Goal: Information Seeking & Learning: Learn about a topic

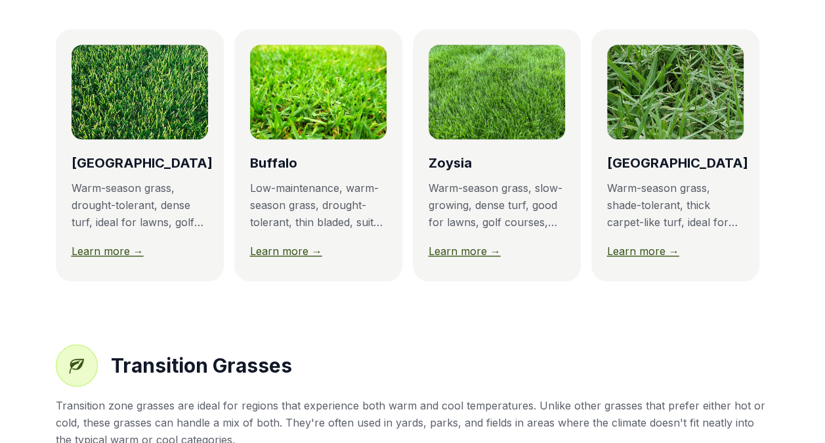
scroll to position [345, 0]
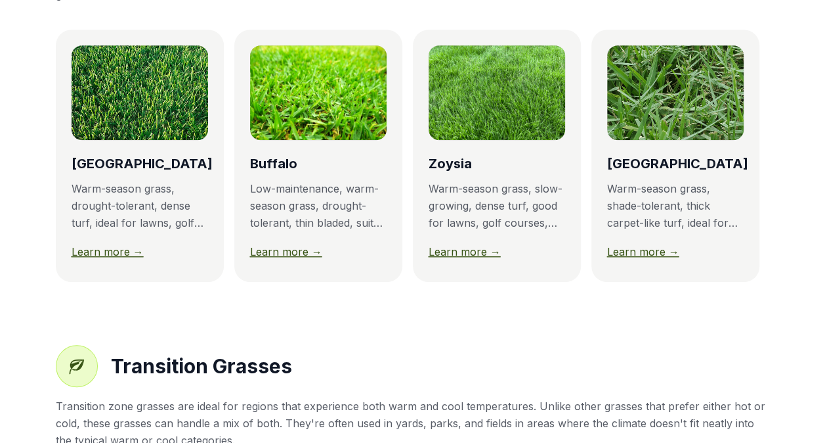
drag, startPoint x: 265, startPoint y: 248, endPoint x: 193, endPoint y: 250, distance: 72.3
click at [265, 248] on link "Learn more →" at bounding box center [286, 251] width 72 height 13
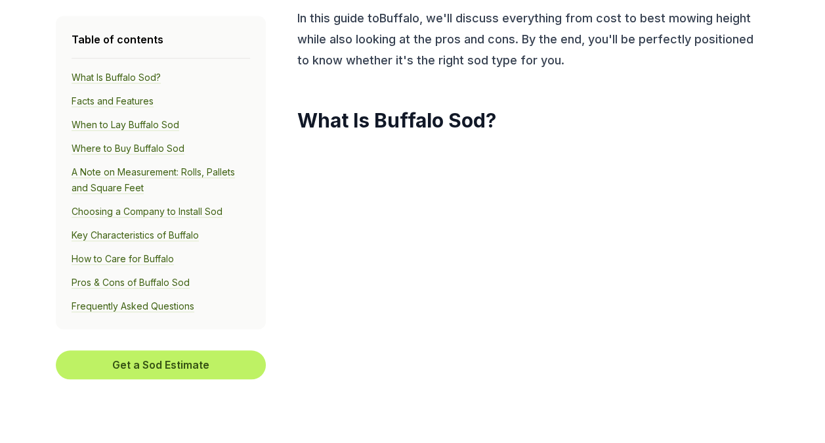
scroll to position [468, 0]
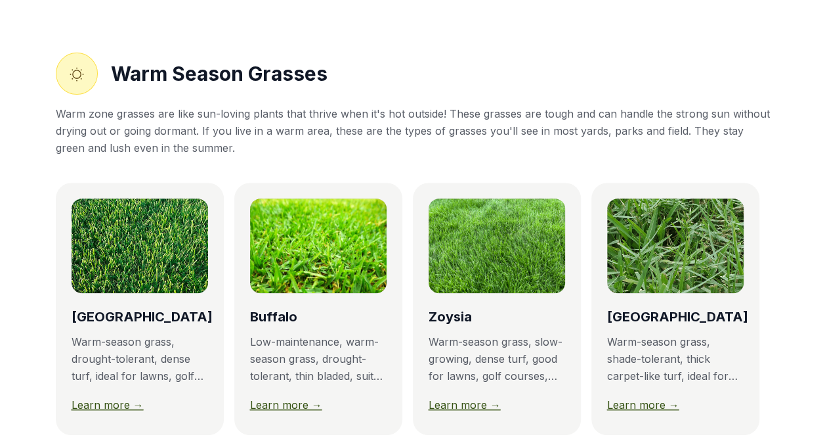
scroll to position [212, 0]
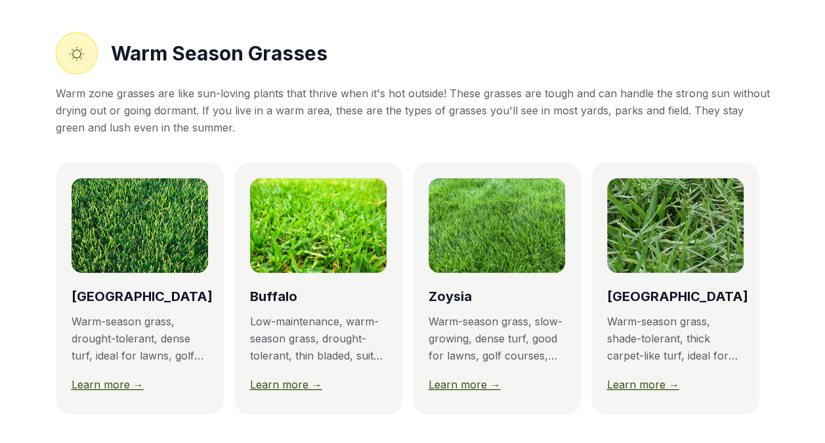
click at [125, 263] on img at bounding box center [140, 225] width 137 height 95
click at [114, 387] on link "Learn more →" at bounding box center [108, 384] width 72 height 13
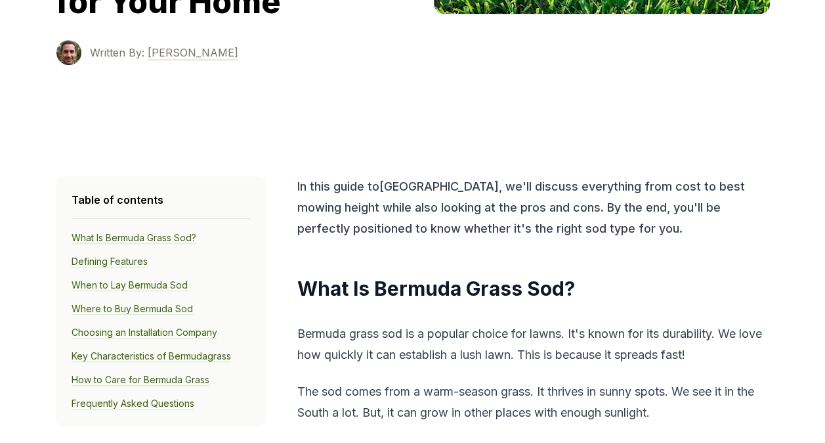
scroll to position [285, 0]
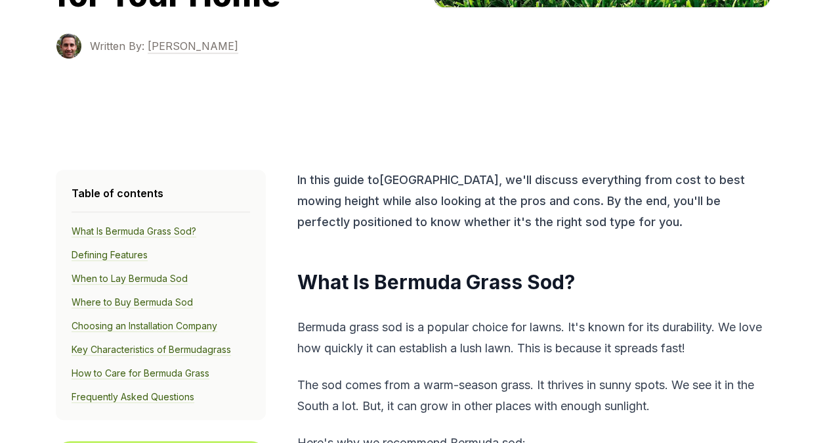
click at [190, 369] on link "How to Care for Bermuda Grass" at bounding box center [141, 373] width 138 height 12
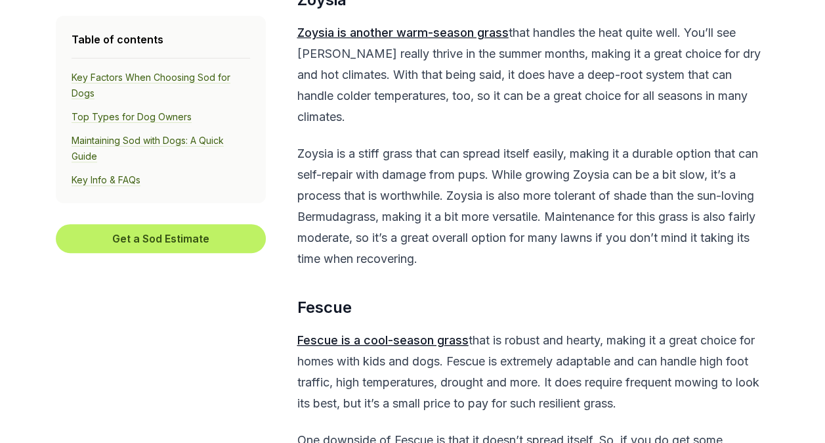
scroll to position [2638, 0]
click at [515, 261] on p "Zoysia is a stiff grass that can spread itself easily, making it a durable opti…" at bounding box center [532, 206] width 470 height 126
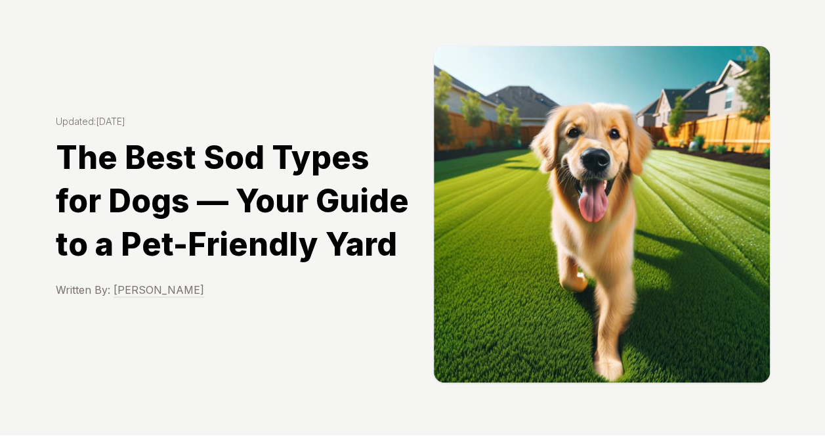
scroll to position [0, 0]
